Goal: Task Accomplishment & Management: Manage account settings

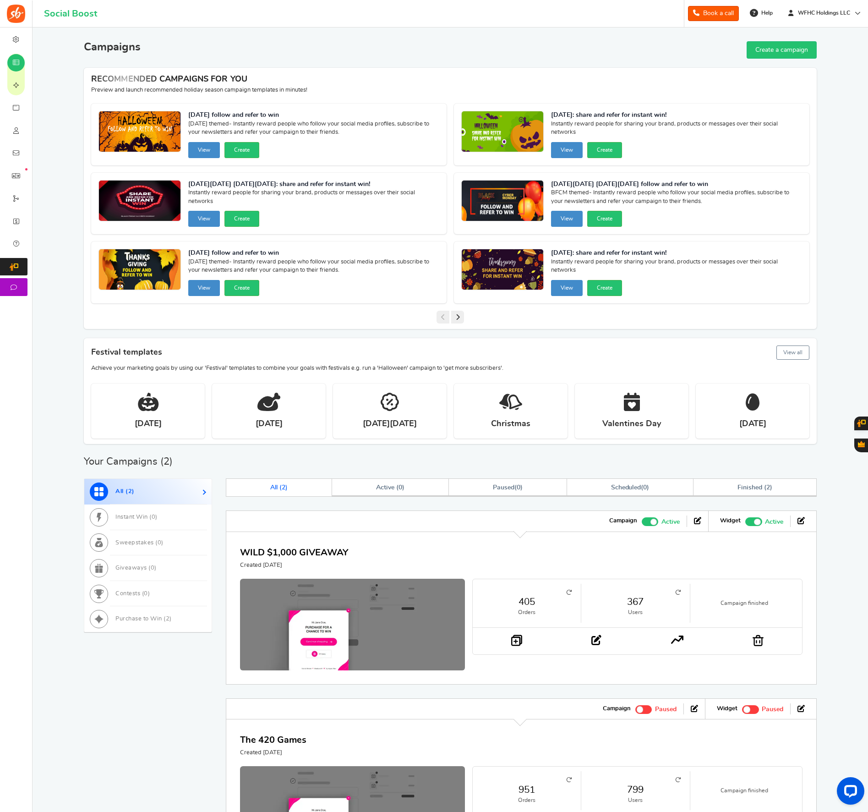
click at [758, 522] on span at bounding box center [757, 522] width 6 height 6
click at [745, 522] on input "Recommended: TURN ON Active Paused" at bounding box center [745, 520] width 0 height 6
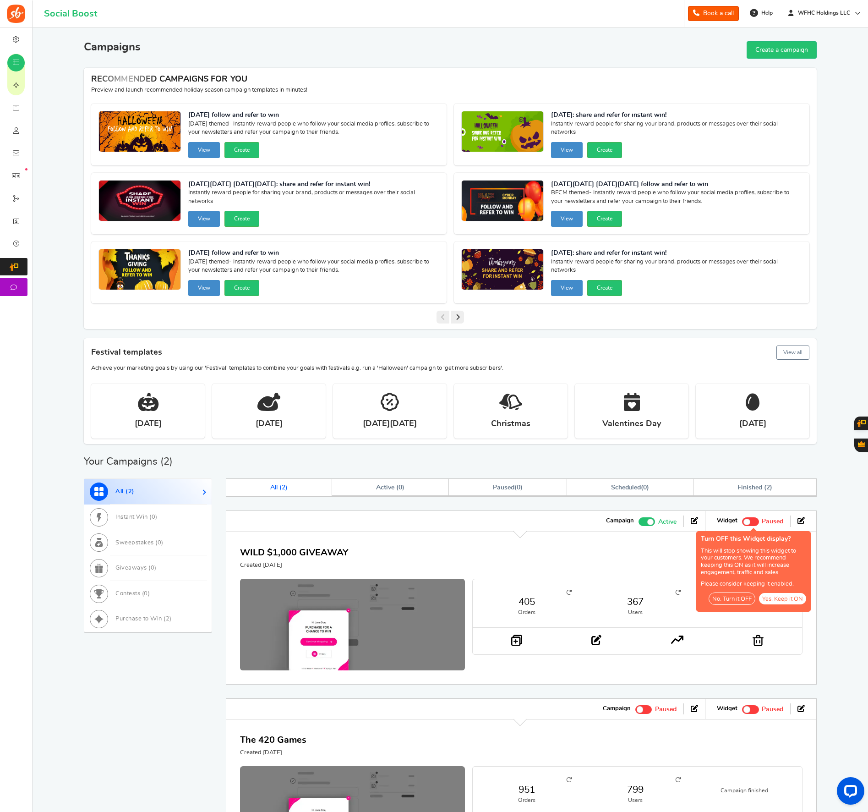
click at [748, 596] on button "No, Turn it OFF" at bounding box center [732, 598] width 47 height 12
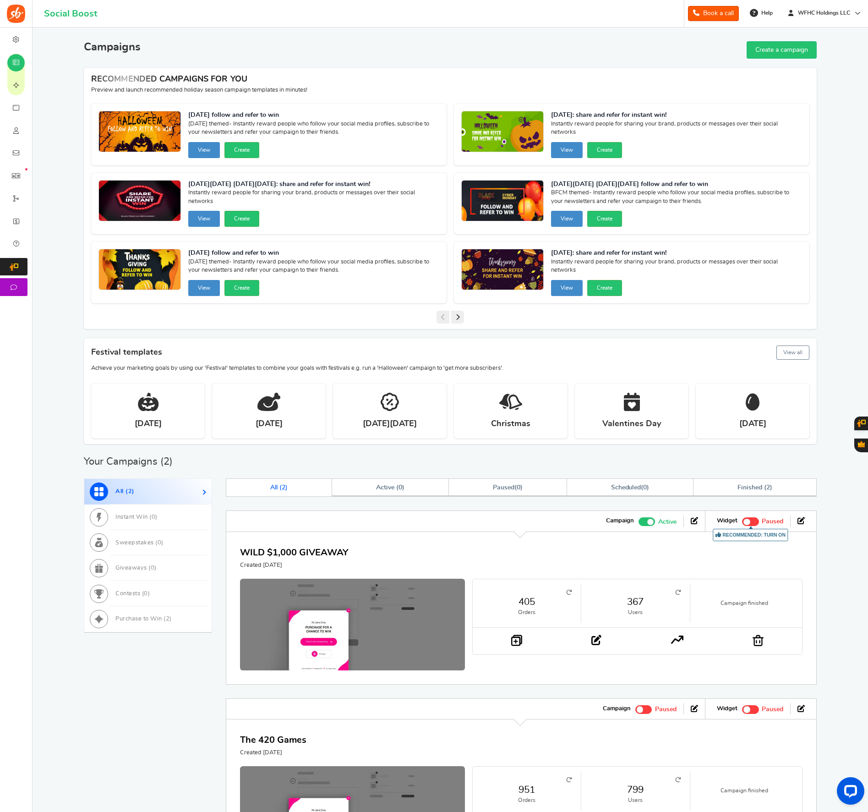
click at [648, 520] on span at bounding box center [650, 522] width 6 height 6
click at [639, 520] on input "Active Paused" at bounding box center [639, 520] width 0 height 6
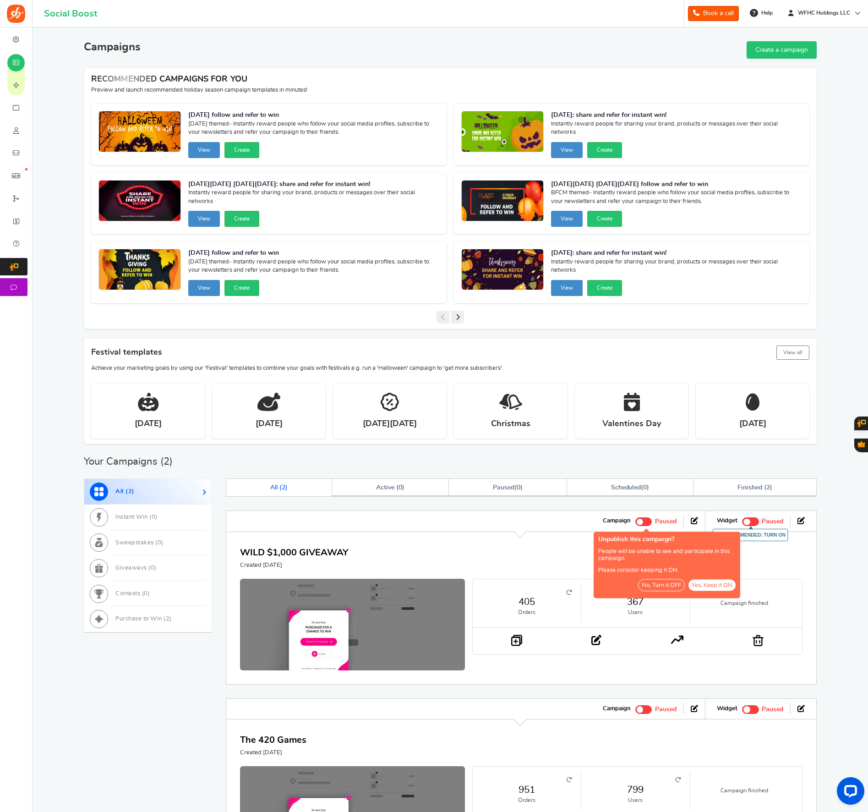
click at [668, 583] on button "No, Turn it OFF" at bounding box center [661, 585] width 47 height 12
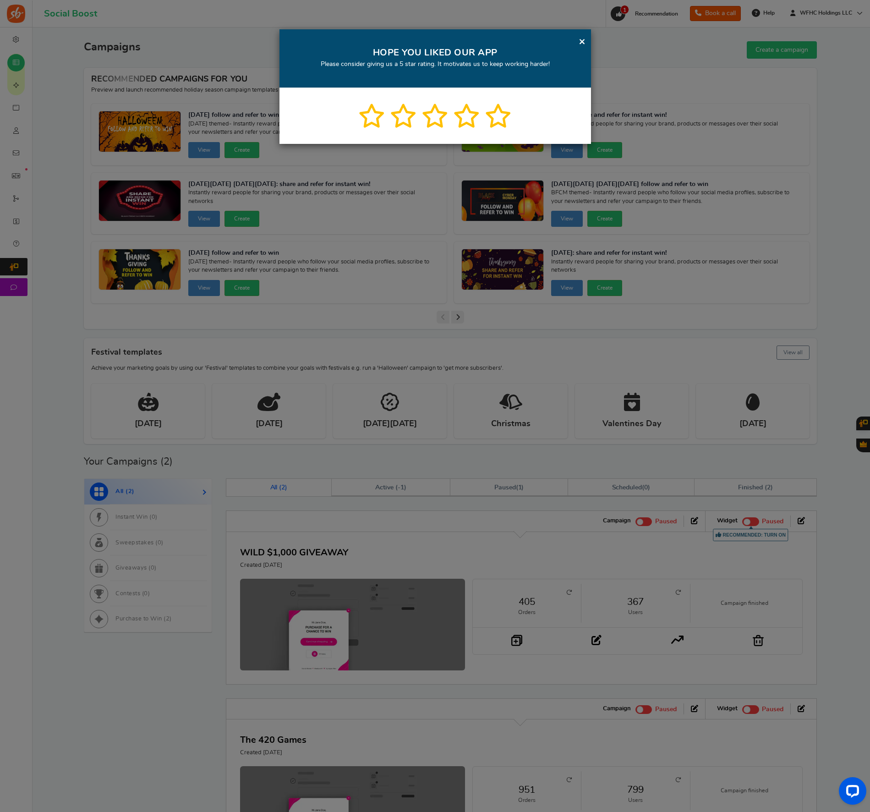
click at [583, 42] on link "×" at bounding box center [582, 41] width 7 height 11
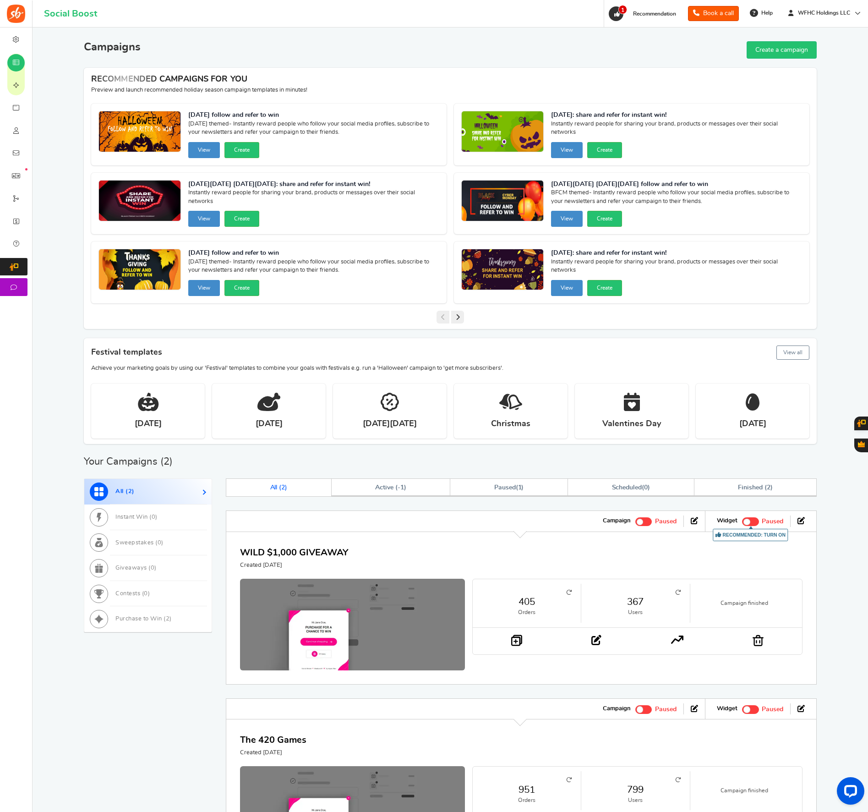
click at [617, 13] on span "1" at bounding box center [616, 13] width 15 height 15
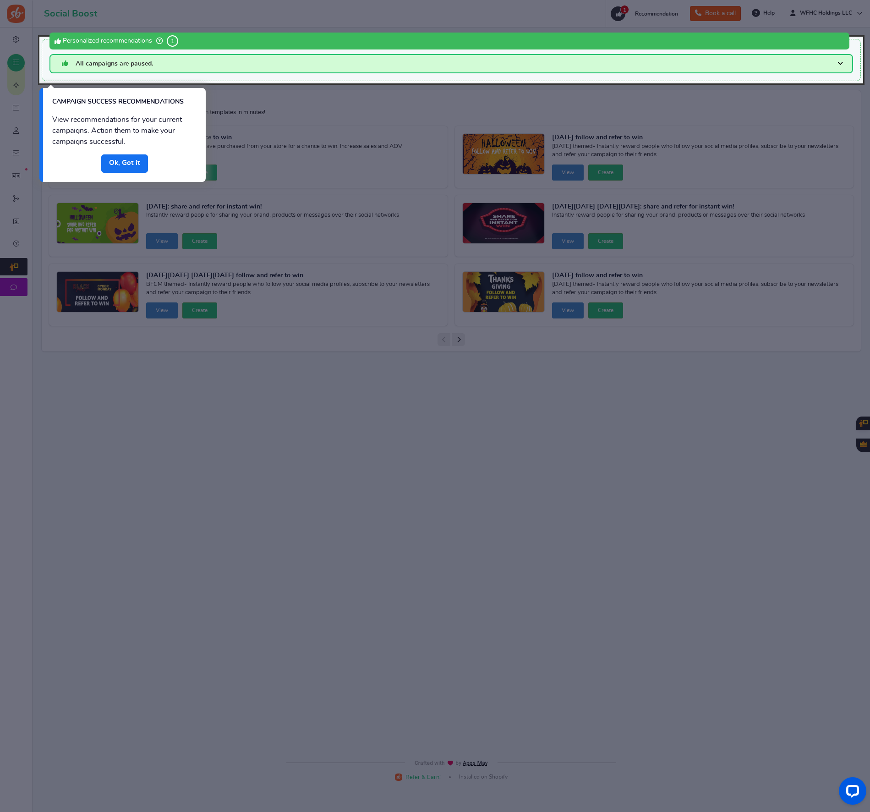
drag, startPoint x: 130, startPoint y: 155, endPoint x: 126, endPoint y: 161, distance: 6.8
click at [129, 156] on link "Done" at bounding box center [124, 163] width 47 height 18
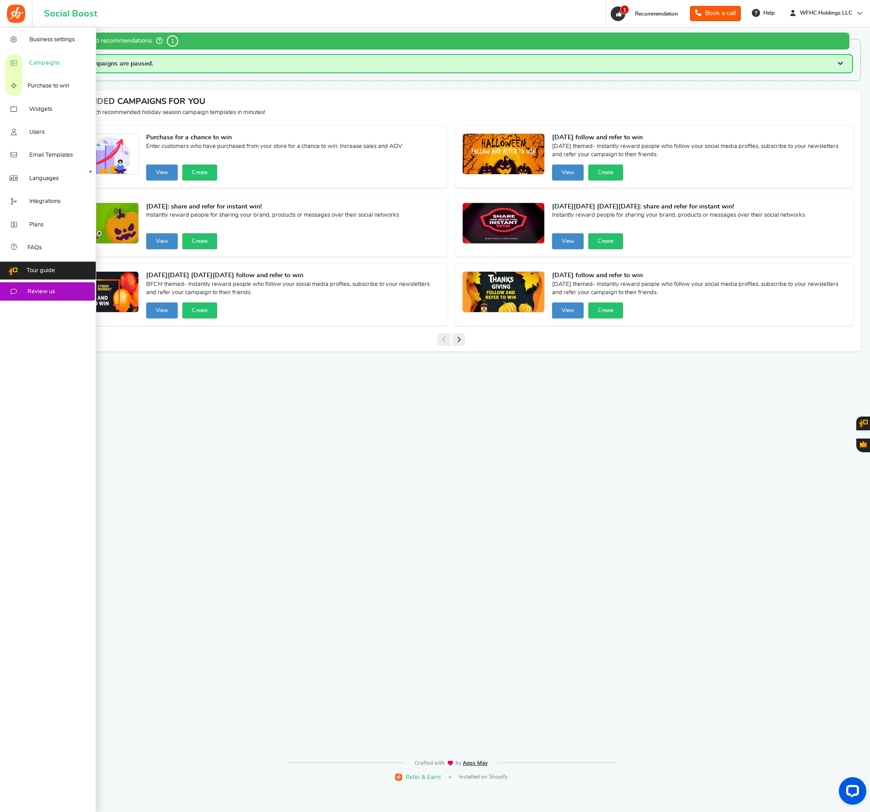
click at [44, 67] on link "Campaigns" at bounding box center [48, 62] width 96 height 23
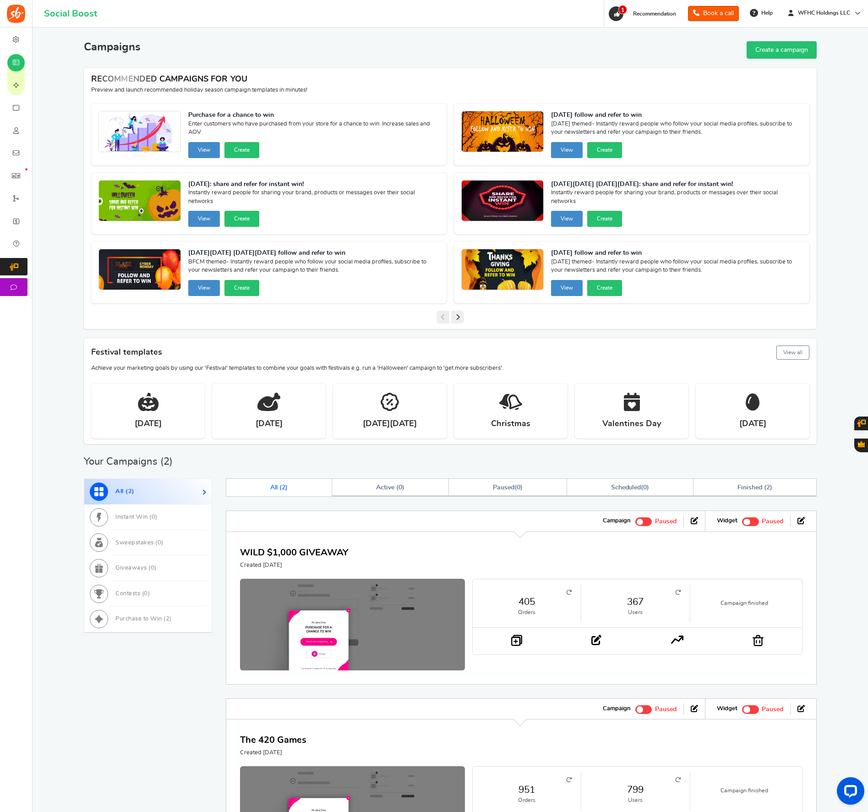
click at [655, 533] on div "WILD $1,000 GIVEAWAY Created 1 Month ago 405 Orders 367 Users Campaign finished" at bounding box center [521, 607] width 591 height 153
